Goal: Navigation & Orientation: Find specific page/section

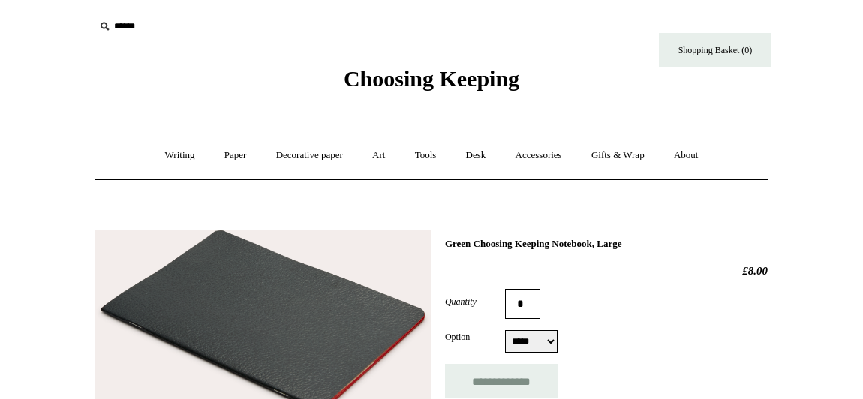
select select "*****"
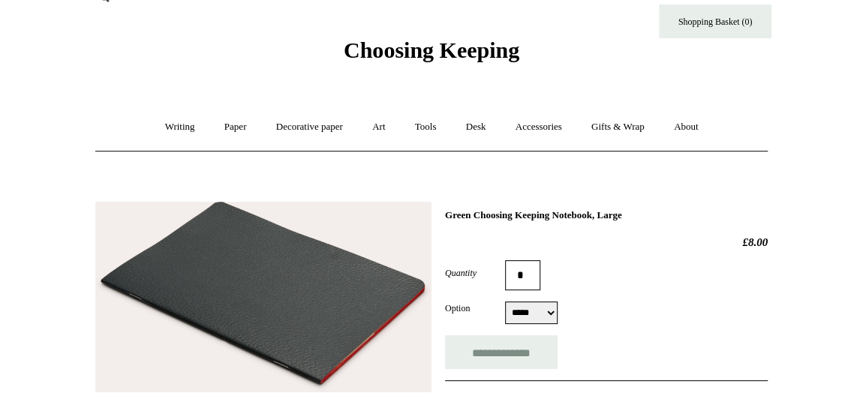
scroll to position [25, 0]
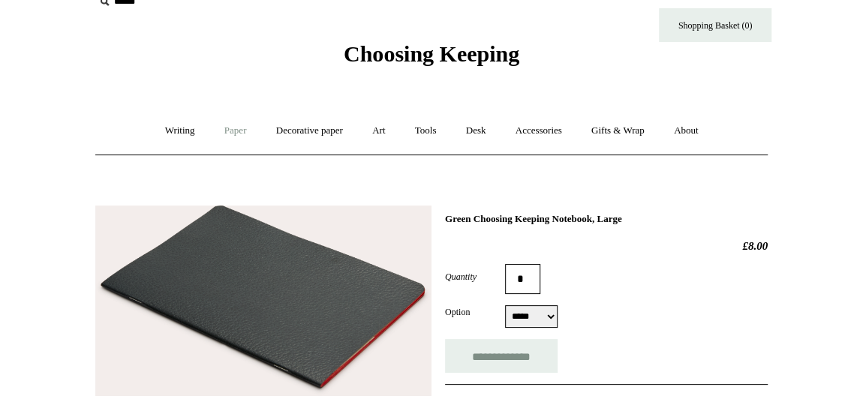
click at [228, 128] on link "Paper +" at bounding box center [236, 131] width 50 height 40
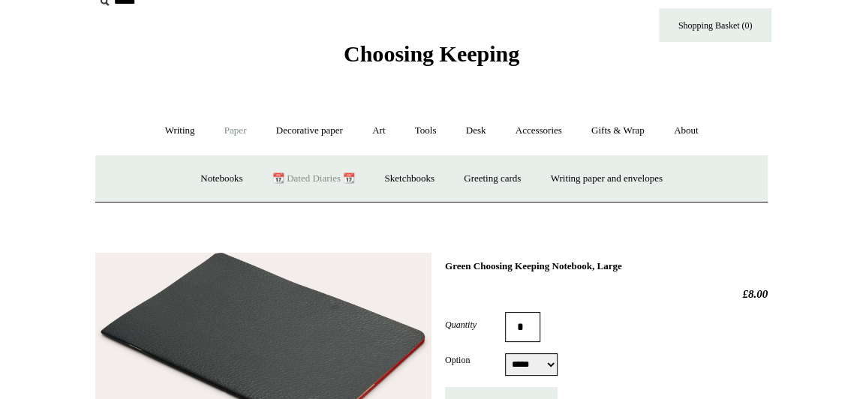
click at [290, 185] on link "📆 Dated Diaries 📆" at bounding box center [314, 179] width 110 height 40
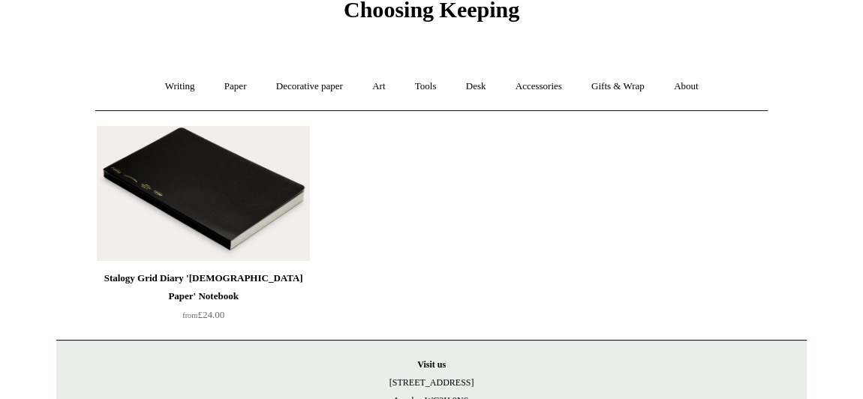
scroll to position [68, 0]
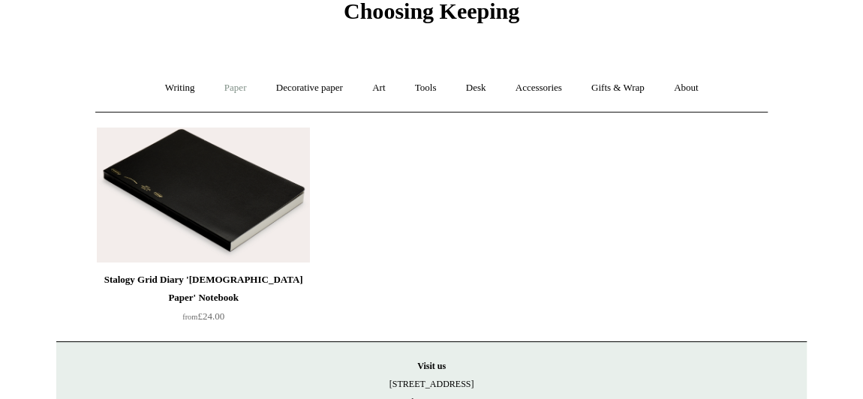
click at [227, 87] on link "Paper +" at bounding box center [236, 88] width 50 height 40
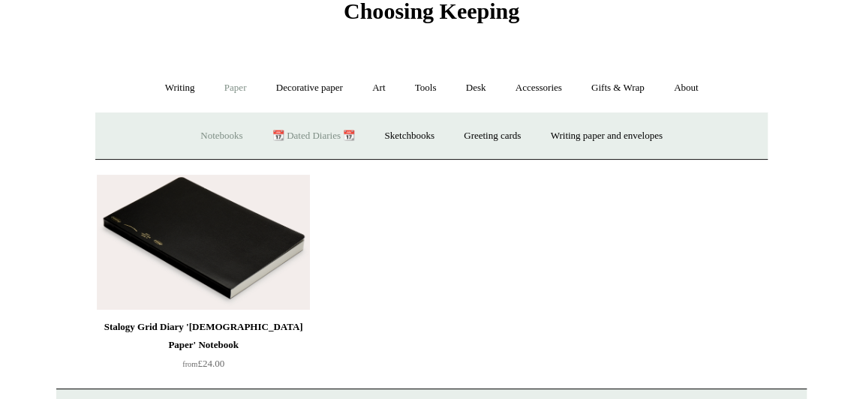
click at [212, 126] on link "Notebooks +" at bounding box center [221, 136] width 69 height 40
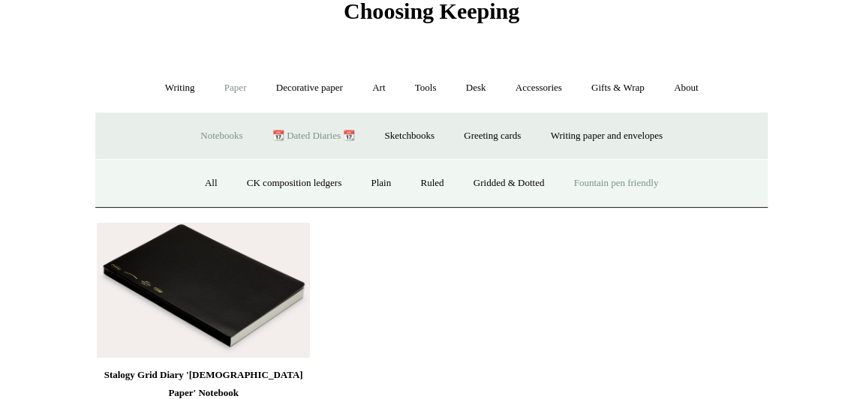
click at [612, 193] on link "Fountain pen friendly" at bounding box center [616, 184] width 112 height 40
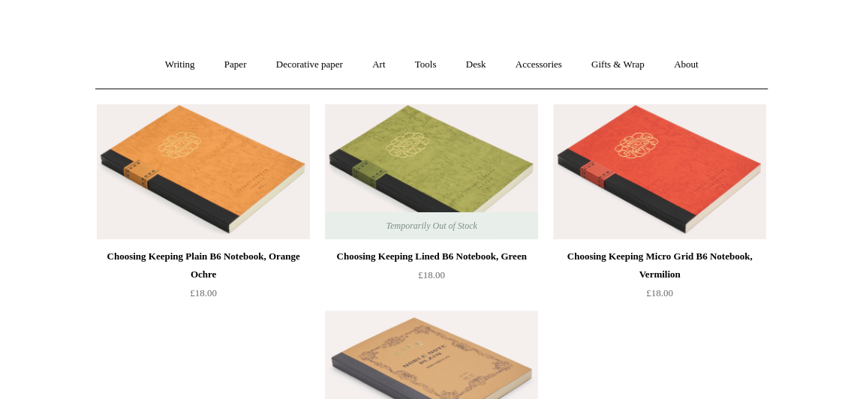
scroll to position [92, 0]
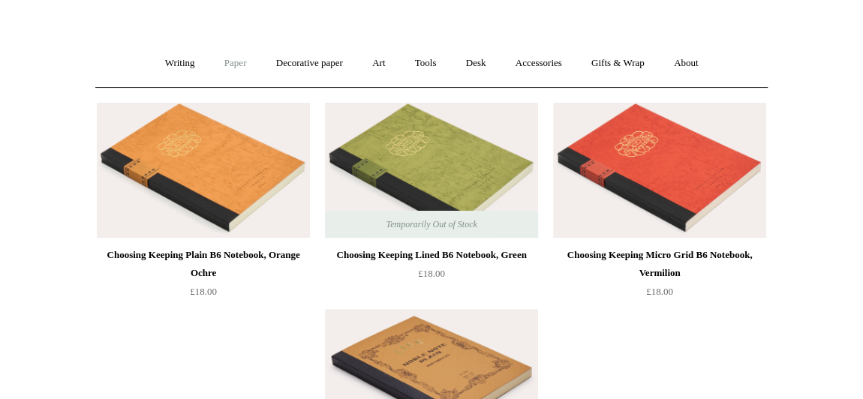
click at [248, 61] on link "Paper +" at bounding box center [236, 64] width 50 height 40
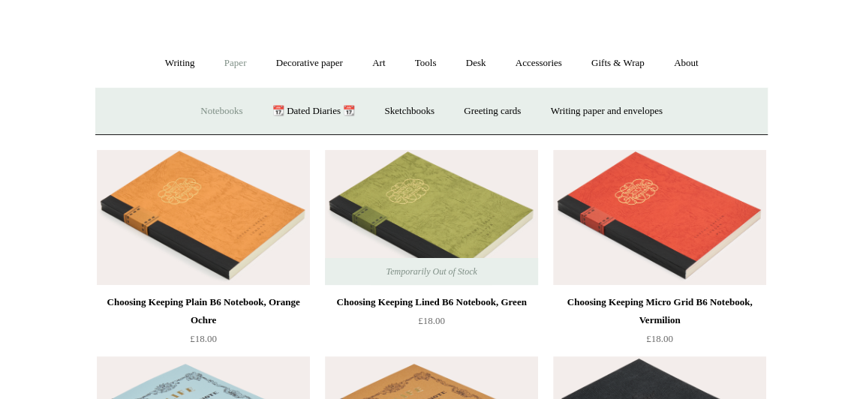
click at [224, 102] on link "Notebooks +" at bounding box center [221, 112] width 69 height 40
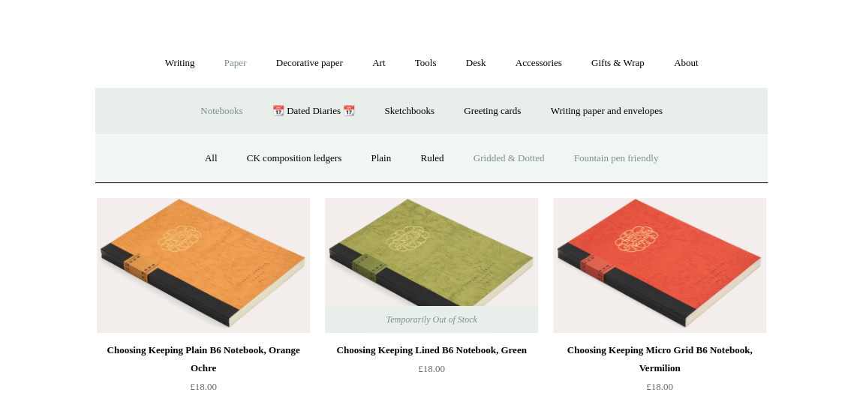
click at [517, 171] on link "Gridded & Dotted" at bounding box center [509, 159] width 98 height 40
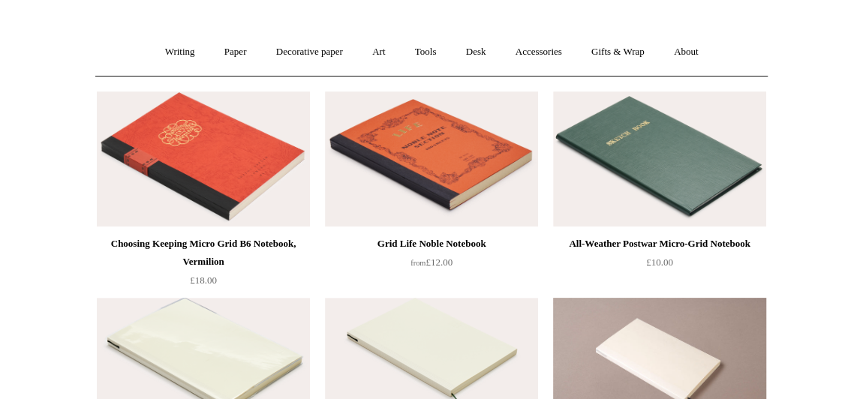
scroll to position [99, 0]
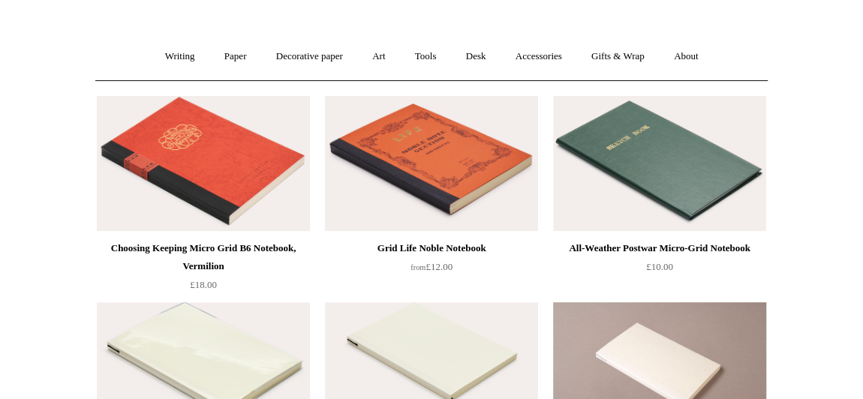
click at [461, 197] on img at bounding box center [431, 163] width 213 height 135
click at [576, 164] on img at bounding box center [659, 163] width 213 height 135
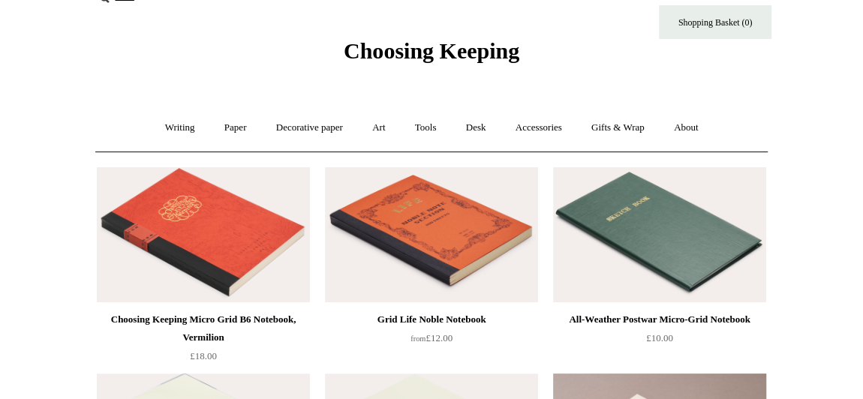
scroll to position [0, 0]
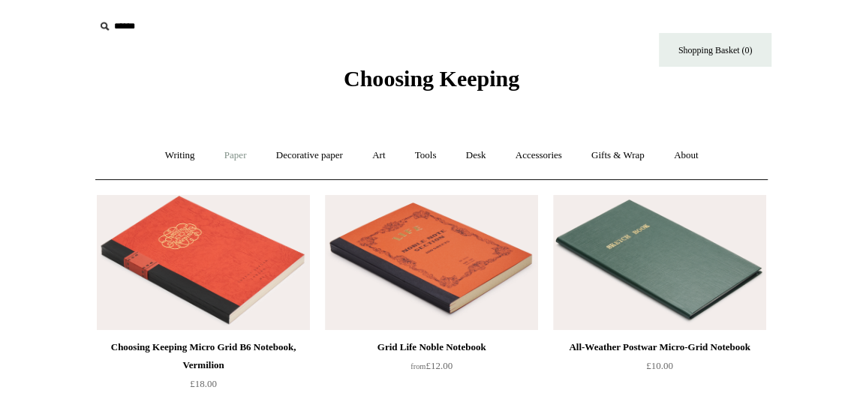
click at [230, 152] on link "Paper +" at bounding box center [236, 156] width 50 height 40
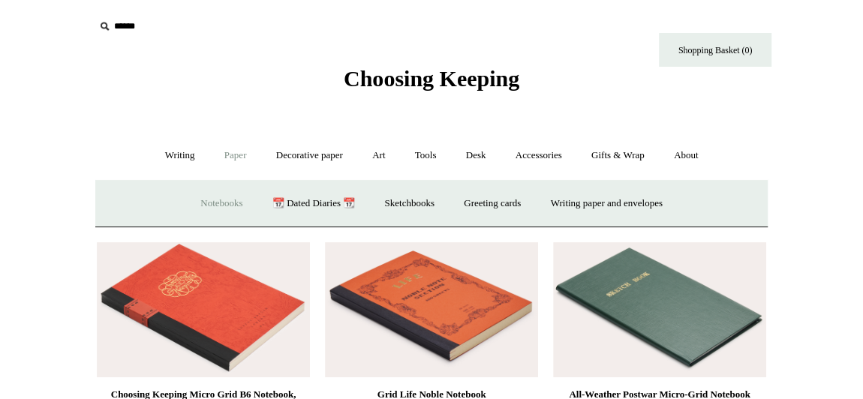
click at [224, 199] on link "Notebooks +" at bounding box center [221, 204] width 69 height 40
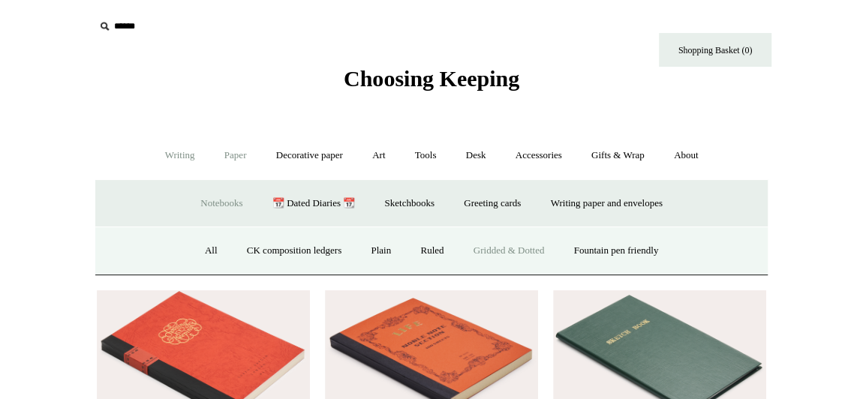
click at [175, 154] on link "Writing +" at bounding box center [180, 156] width 57 height 40
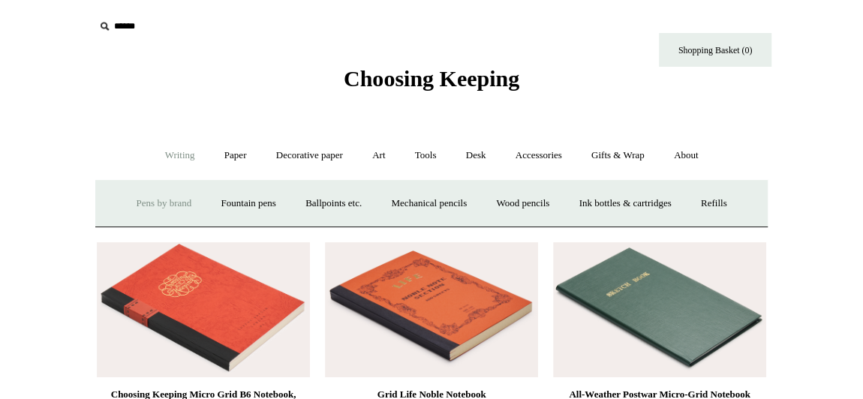
click at [146, 206] on link "Pens by brand +" at bounding box center [164, 204] width 83 height 40
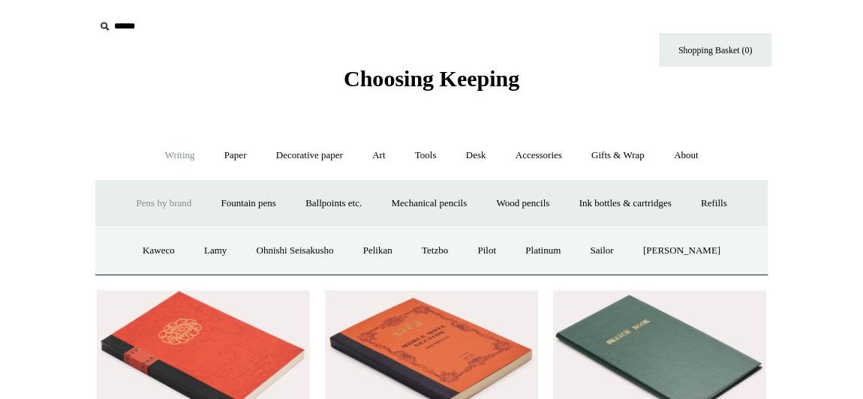
click at [805, 88] on div "Choosing Keeping" at bounding box center [431, 46] width 750 height 92
click at [484, 157] on link "Desk +" at bounding box center [475, 156] width 47 height 40
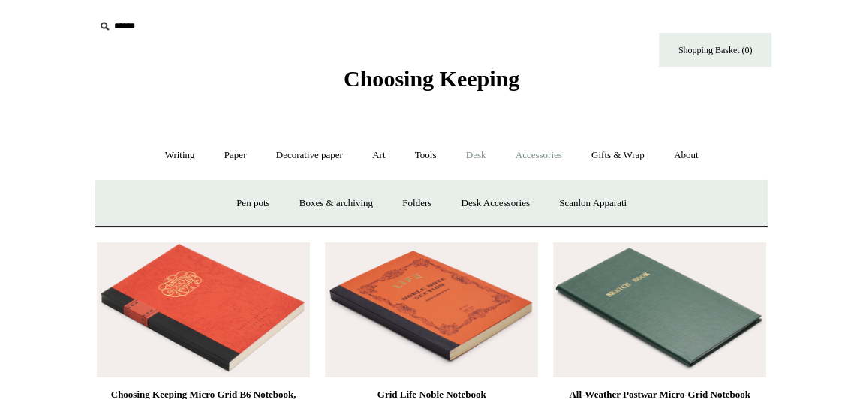
click at [534, 157] on link "Accessories +" at bounding box center [539, 156] width 74 height 40
click at [613, 163] on link "Gifts & Wrap +" at bounding box center [618, 156] width 80 height 40
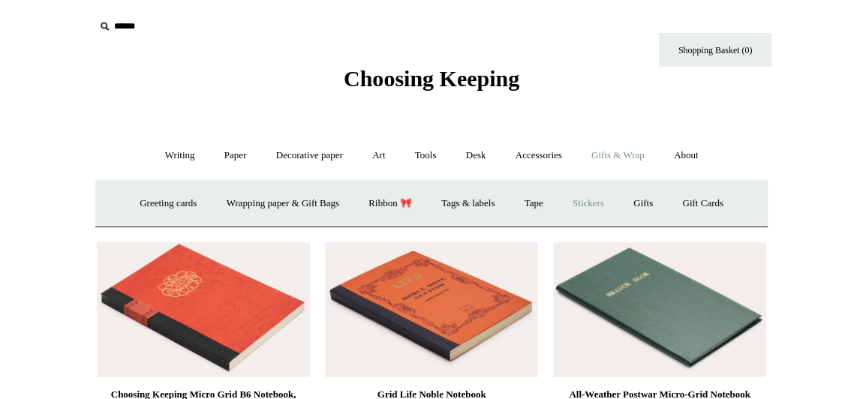
click at [579, 195] on link "Stickers" at bounding box center [588, 204] width 59 height 40
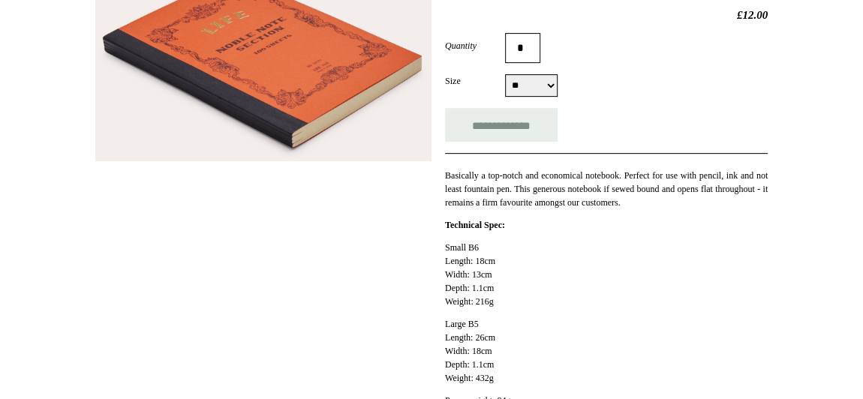
scroll to position [257, 0]
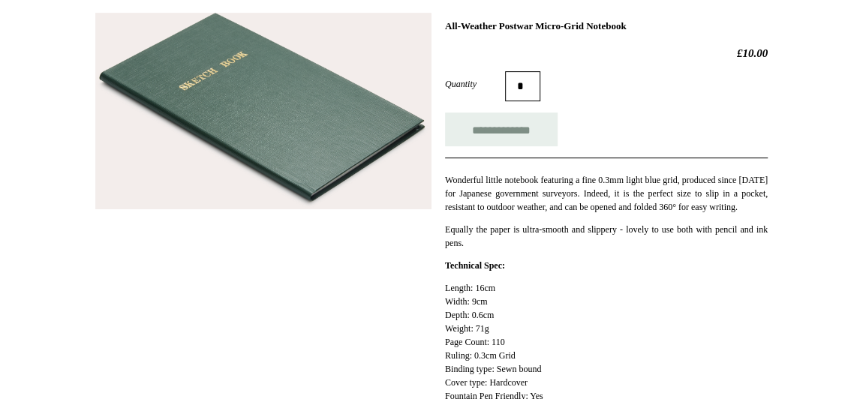
scroll to position [214, 0]
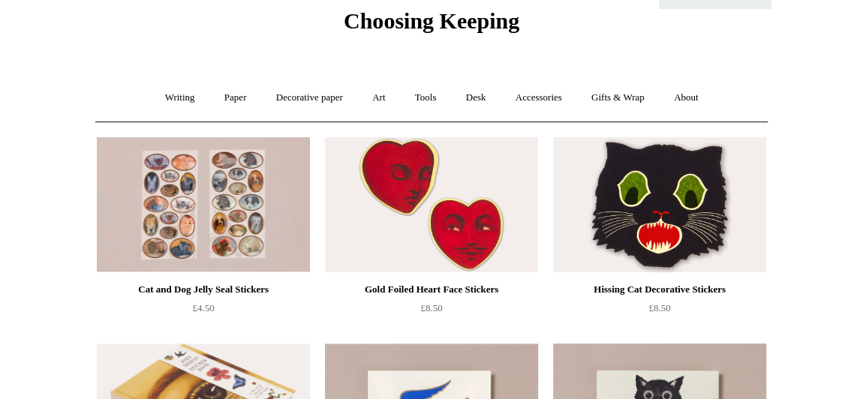
scroll to position [59, 0]
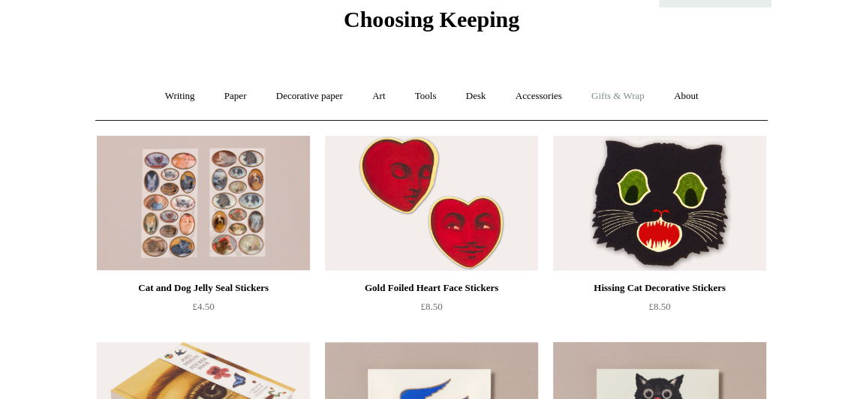
click at [609, 95] on link "Gifts & Wrap +" at bounding box center [618, 97] width 80 height 40
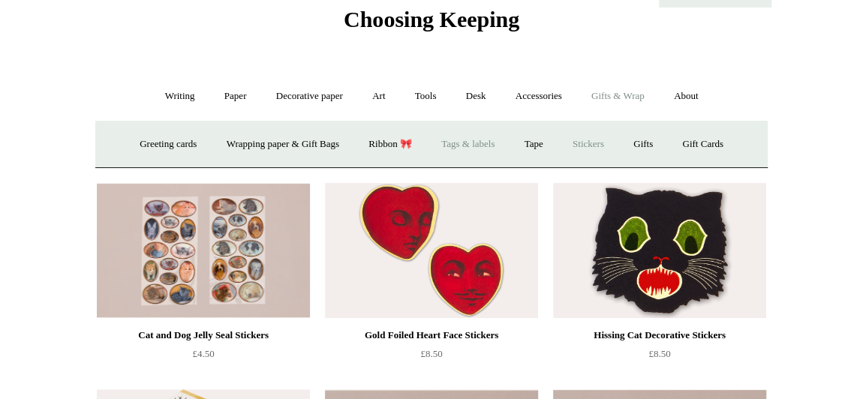
scroll to position [53, 0]
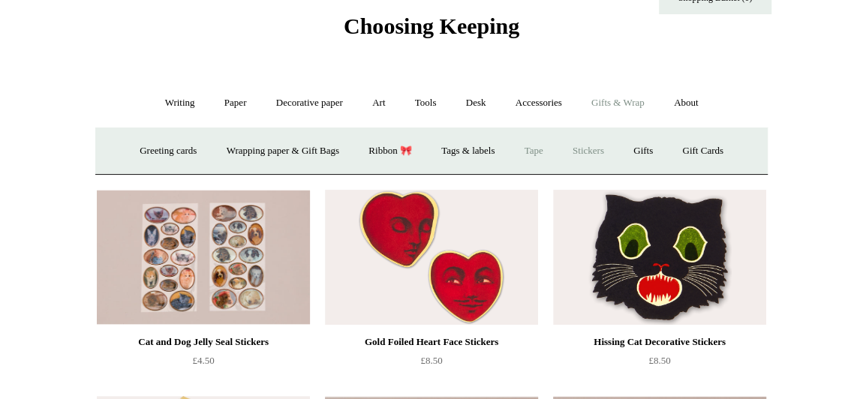
click at [521, 145] on link "Tape" at bounding box center [534, 151] width 46 height 40
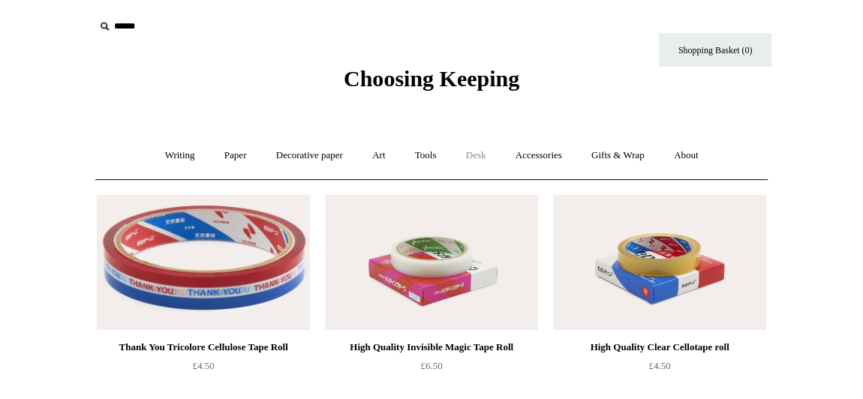
click at [486, 150] on link "Desk +" at bounding box center [475, 156] width 47 height 40
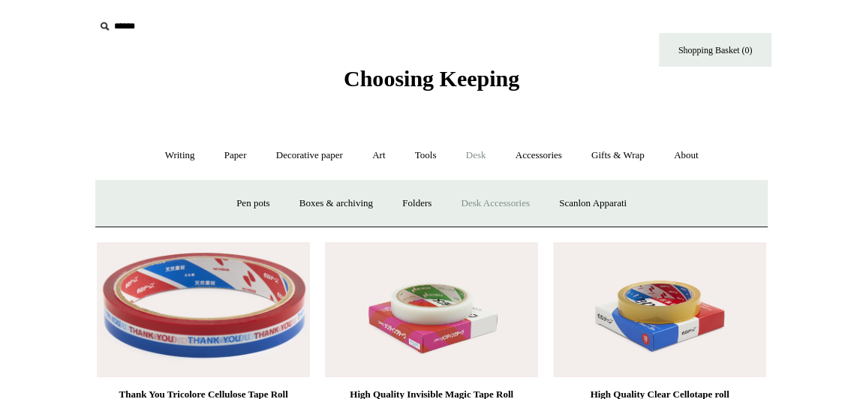
click at [486, 204] on link "Desk Accessories" at bounding box center [494, 204] width 95 height 40
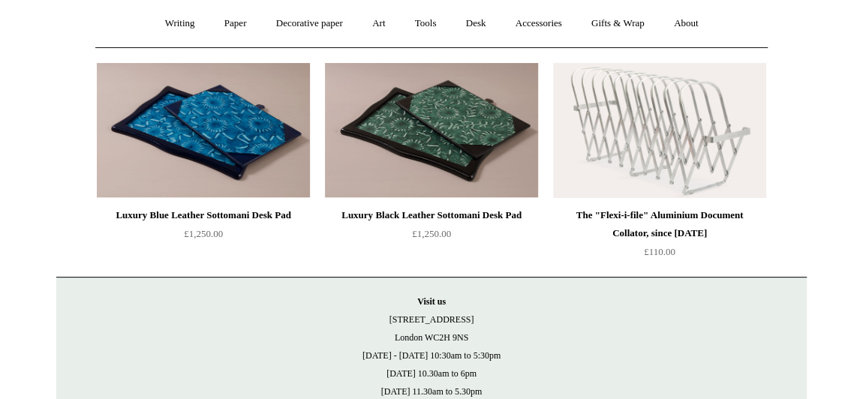
scroll to position [92, 0]
